Goal: Information Seeking & Learning: Learn about a topic

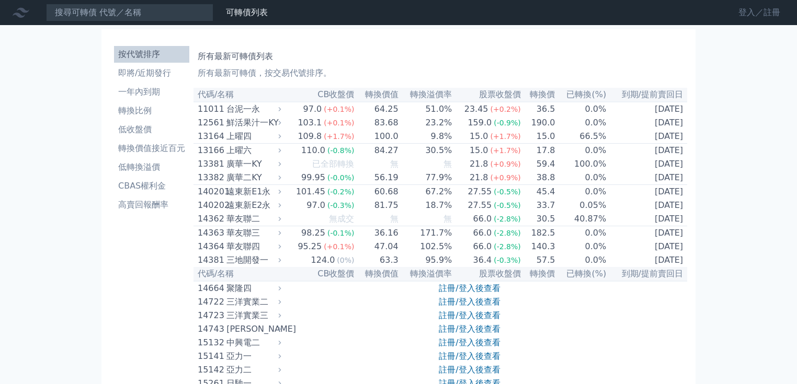
click at [730, 8] on link "登入／註冊" at bounding box center [759, 12] width 59 height 17
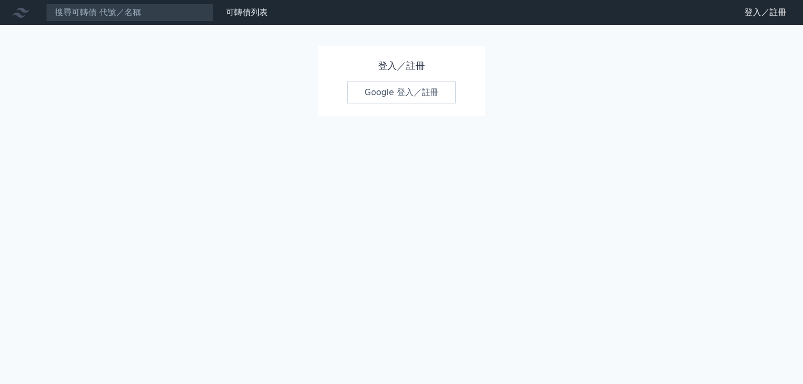
click at [379, 104] on link "Google 登入／註冊" at bounding box center [401, 93] width 109 height 22
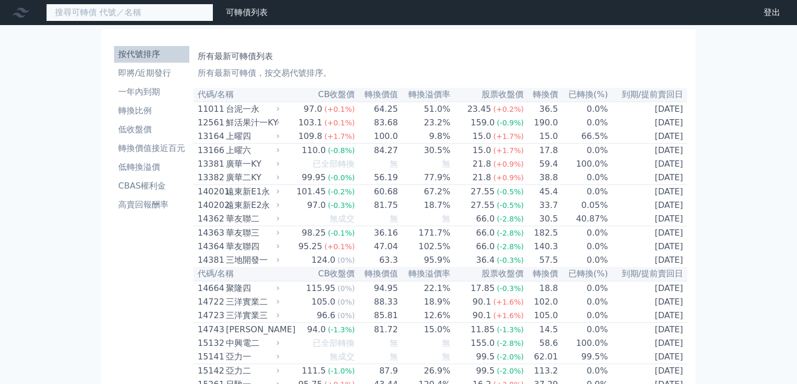
click at [153, 20] on input at bounding box center [129, 13] width 167 height 18
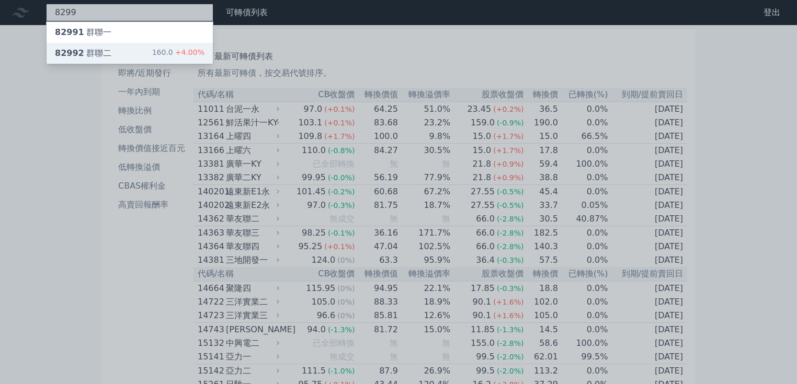
type input "8299"
click at [177, 64] on div "82992 群聯二 160.0 +4.00%" at bounding box center [130, 53] width 166 height 21
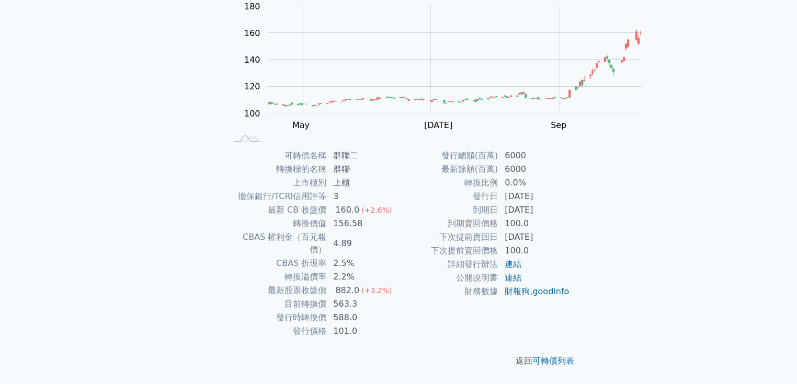
scroll to position [167, 0]
